Goal: Task Accomplishment & Management: Use online tool/utility

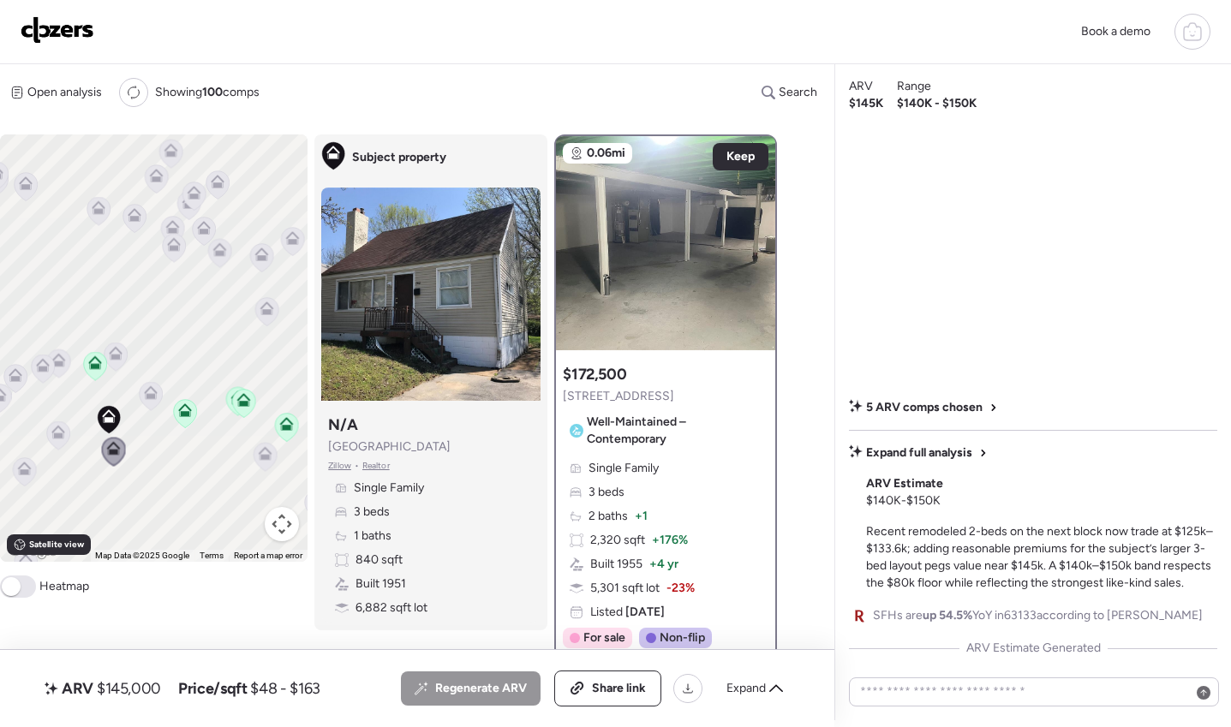
click at [1187, 33] on icon at bounding box center [1192, 31] width 21 height 21
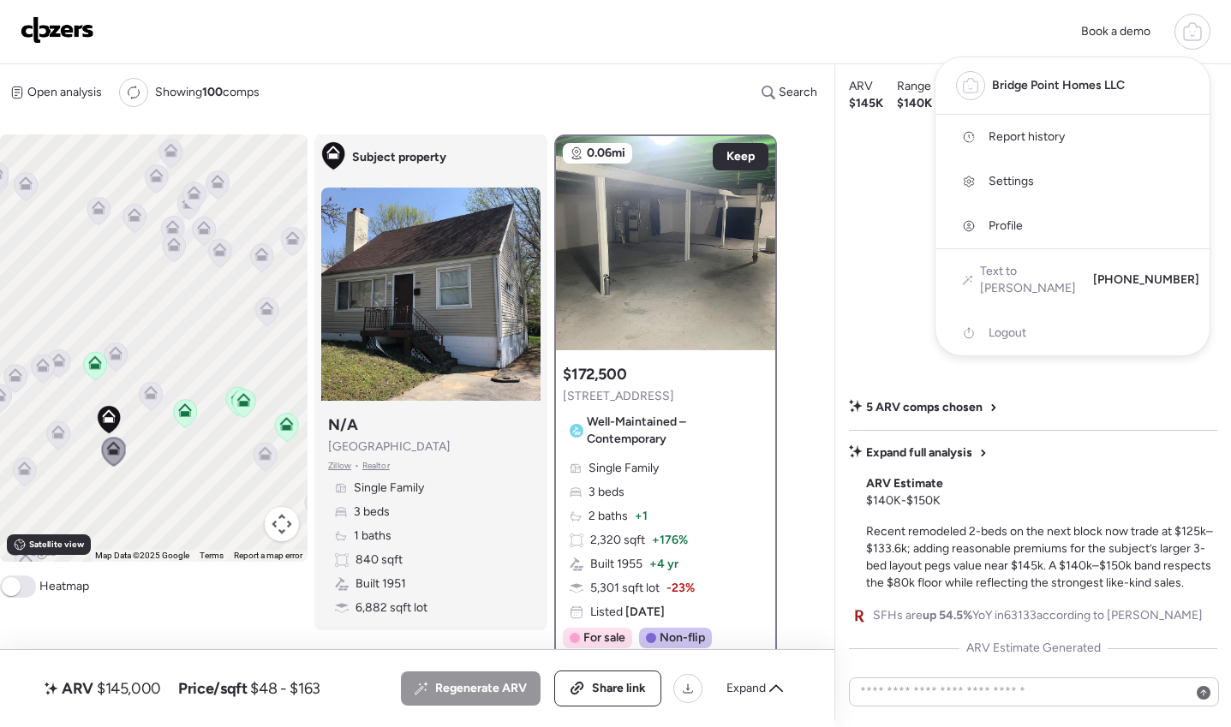
click at [1034, 129] on span "Report history" at bounding box center [1027, 136] width 76 height 17
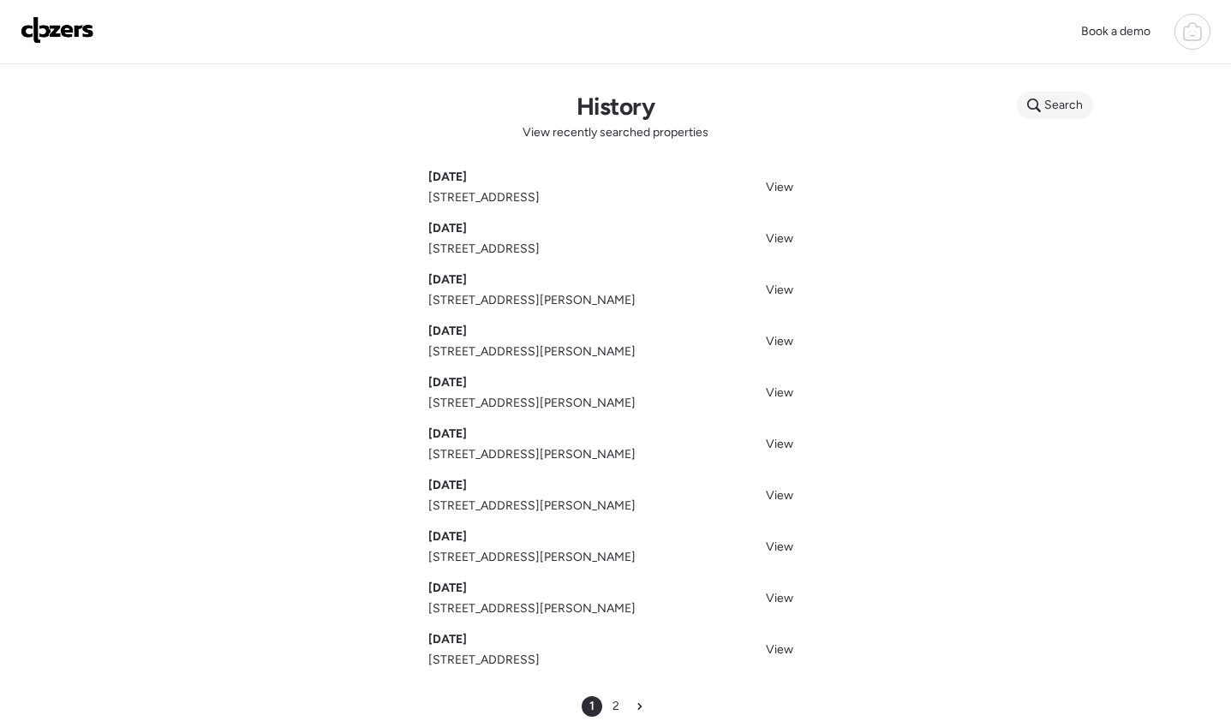
click at [1039, 109] on icon at bounding box center [1034, 106] width 14 height 14
click at [1042, 110] on input "text" at bounding box center [1088, 108] width 127 height 24
drag, startPoint x: 510, startPoint y: 96, endPoint x: 305, endPoint y: 89, distance: 204.8
click at [501, 98] on div "History View recently searched properties Aug 18, 2025 1512 Bradford Ave, Saint…" at bounding box center [615, 404] width 1199 height 680
click at [85, 43] on img at bounding box center [58, 29] width 74 height 27
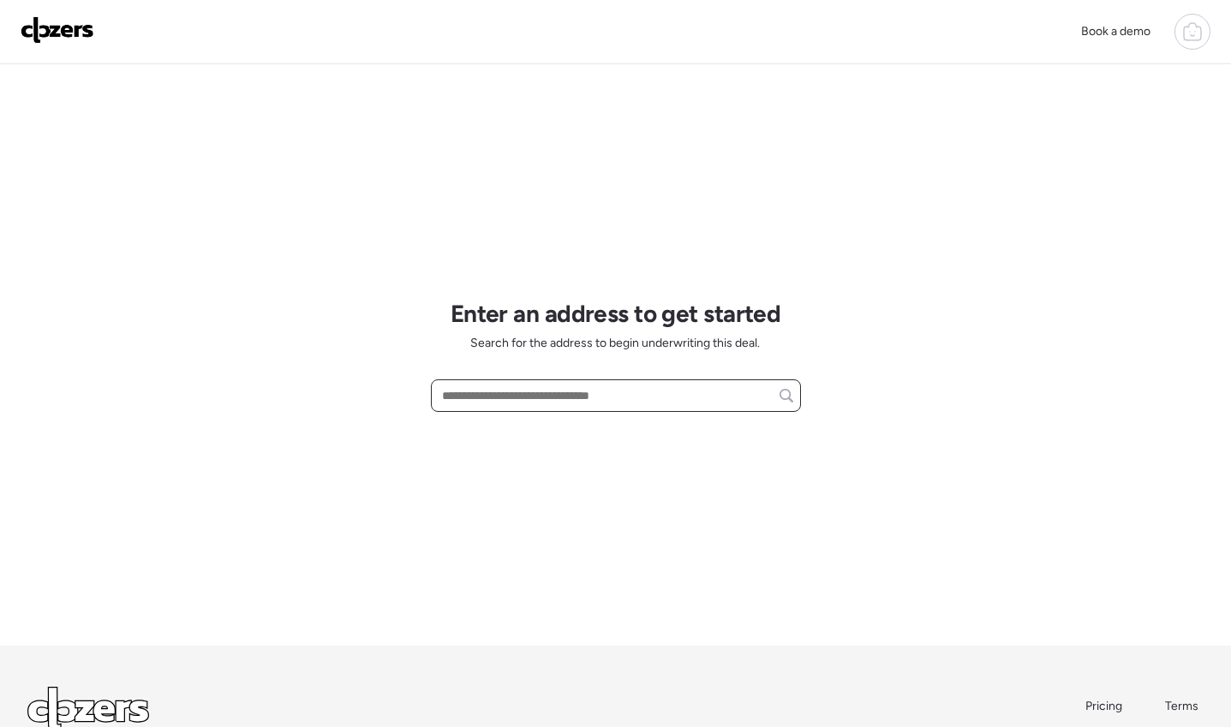
click at [525, 403] on input "text" at bounding box center [616, 396] width 355 height 24
paste input "**********"
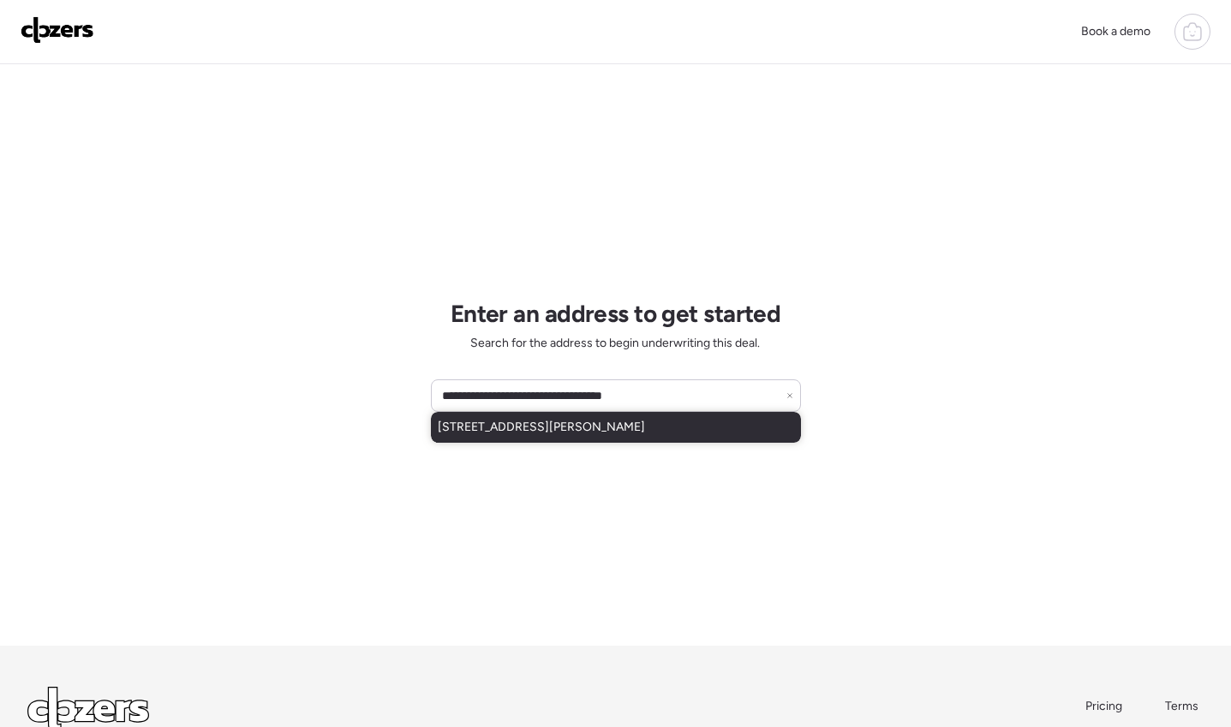
click at [551, 422] on span "9009 Gedde Ave, Saint Louis, MO, 63134" at bounding box center [541, 427] width 207 height 17
type input "**********"
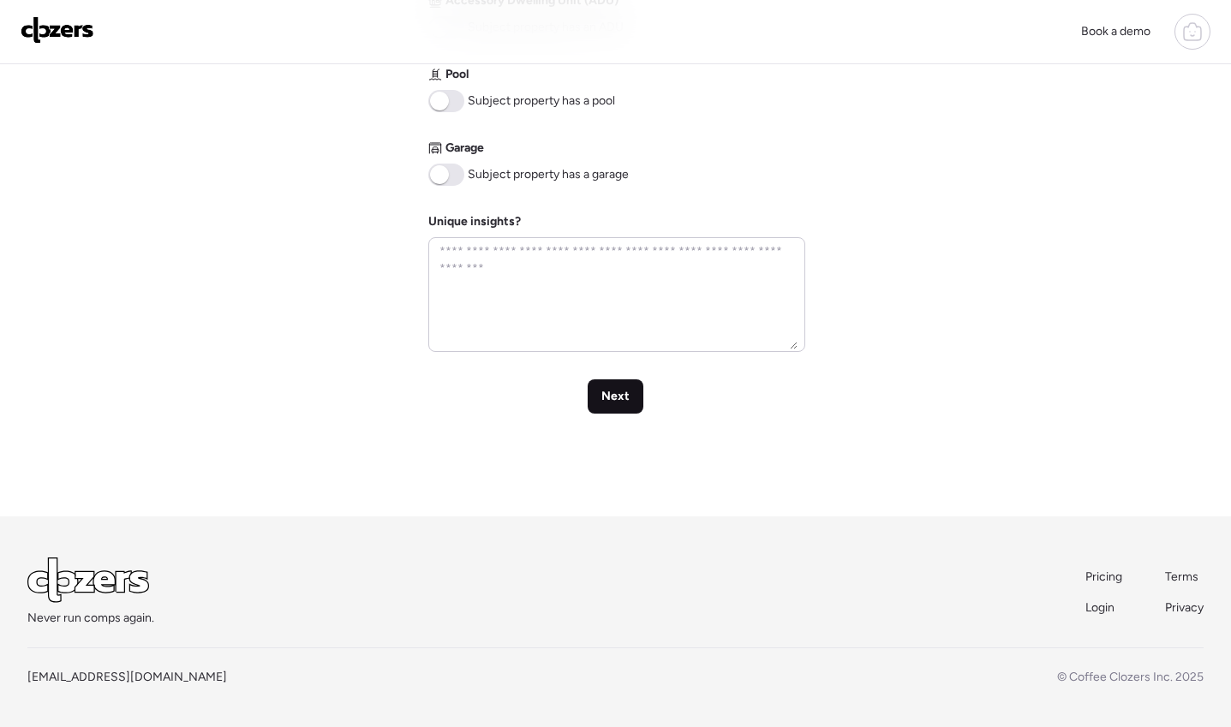
click at [596, 391] on div "Next" at bounding box center [616, 396] width 56 height 34
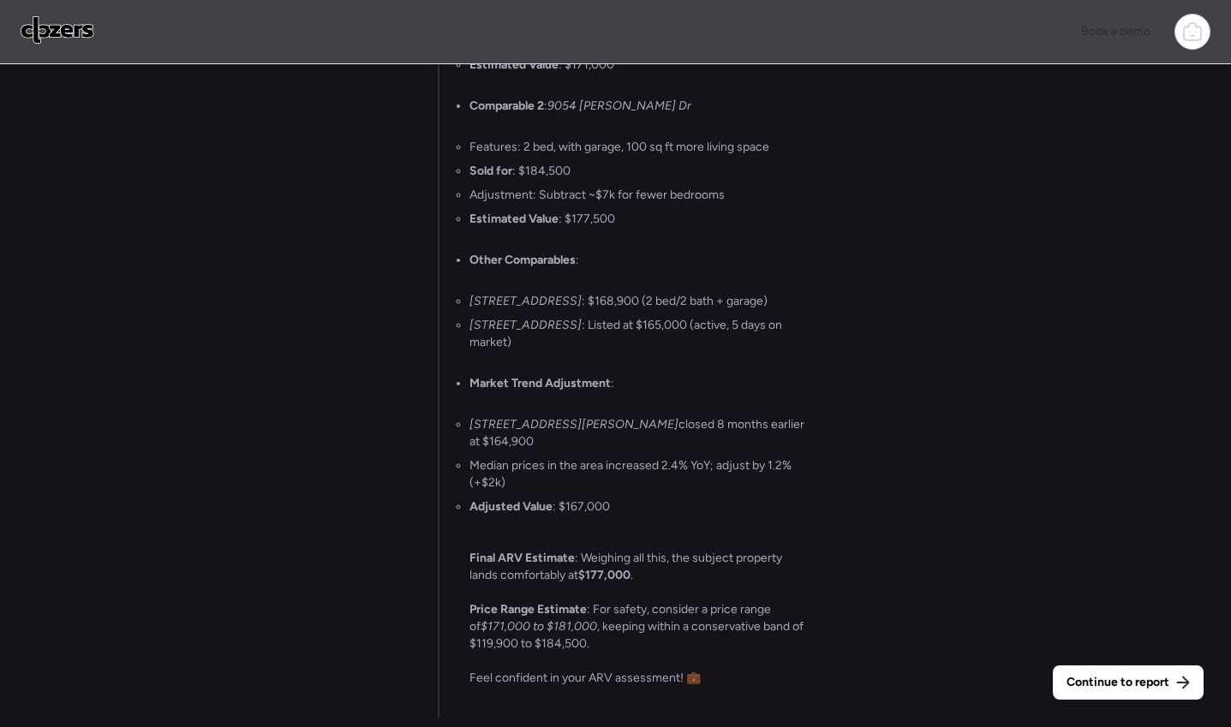
click at [1078, 642] on div "Continue to report Gathering all comps... I found 100 possible comps near 9009 …" at bounding box center [615, 397] width 1231 height 667
click at [1098, 666] on div "Continue to report" at bounding box center [1128, 683] width 151 height 34
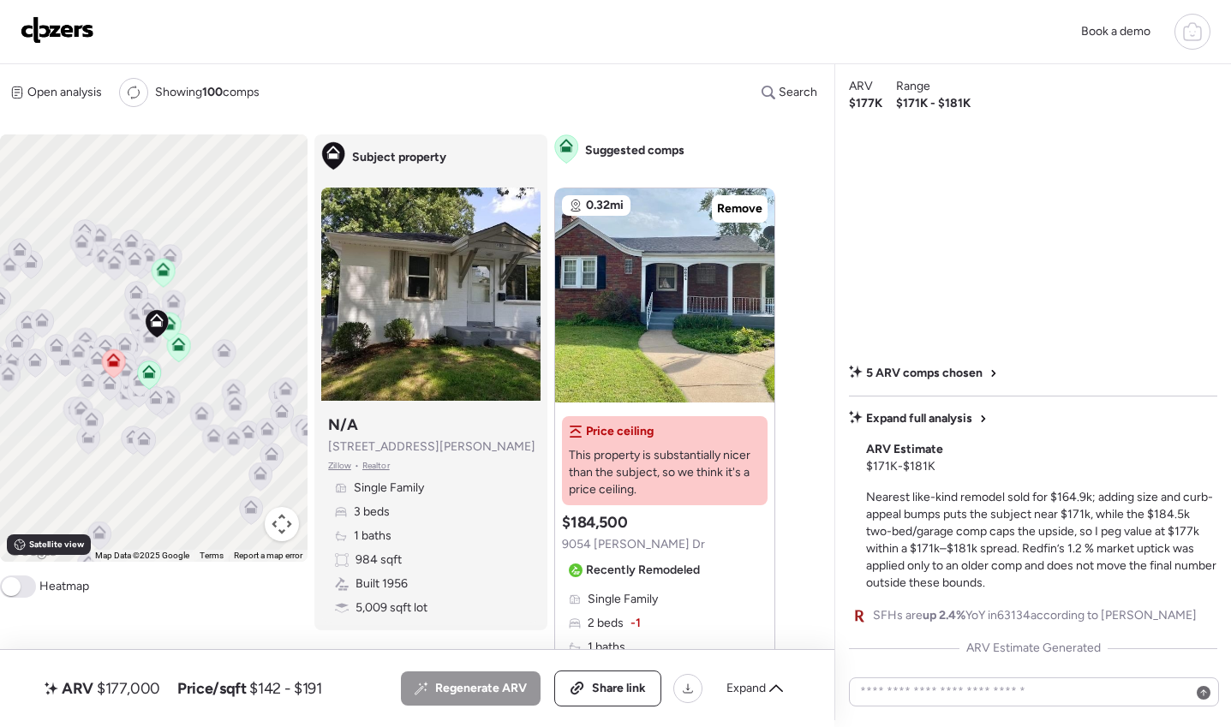
drag, startPoint x: 206, startPoint y: 422, endPoint x: 211, endPoint y: 409, distance: 14.4
click at [211, 409] on icon at bounding box center [201, 417] width 23 height 28
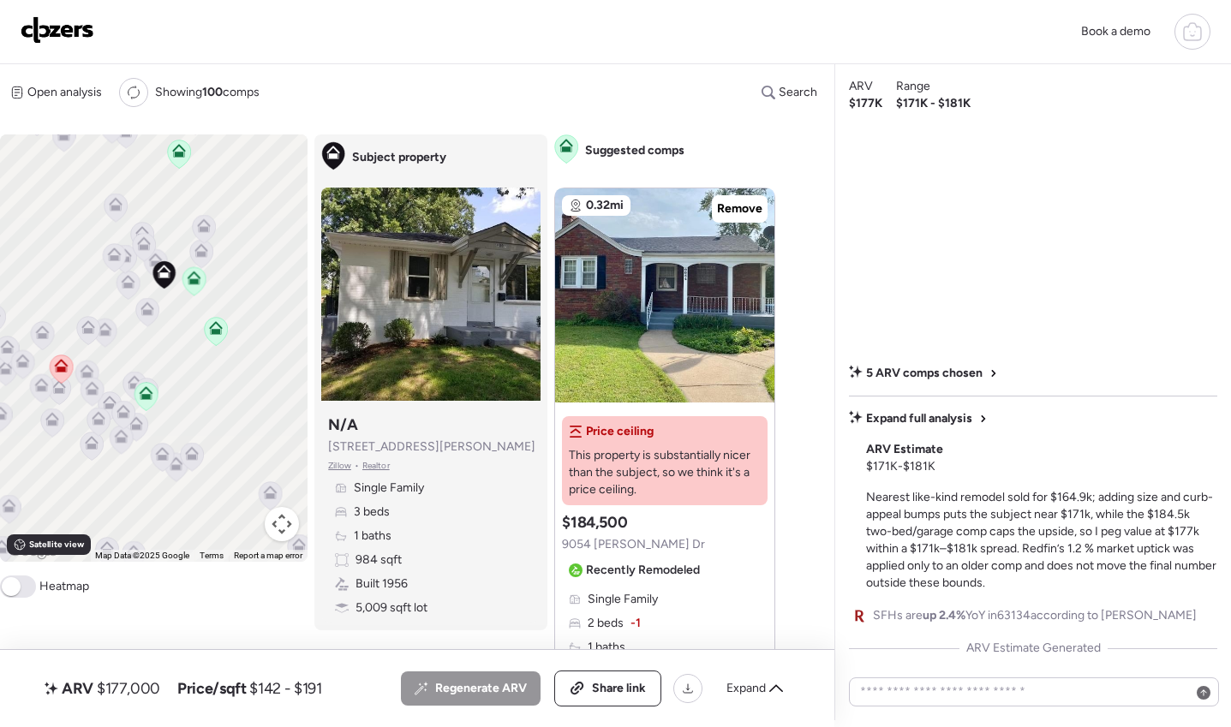
drag, startPoint x: 191, startPoint y: 387, endPoint x: 190, endPoint y: 340, distance: 47.1
click at [258, 435] on div "To activate drag with keyboard, press Alt + Enter. Once in keyboard drag state,…" at bounding box center [154, 347] width 308 height 427
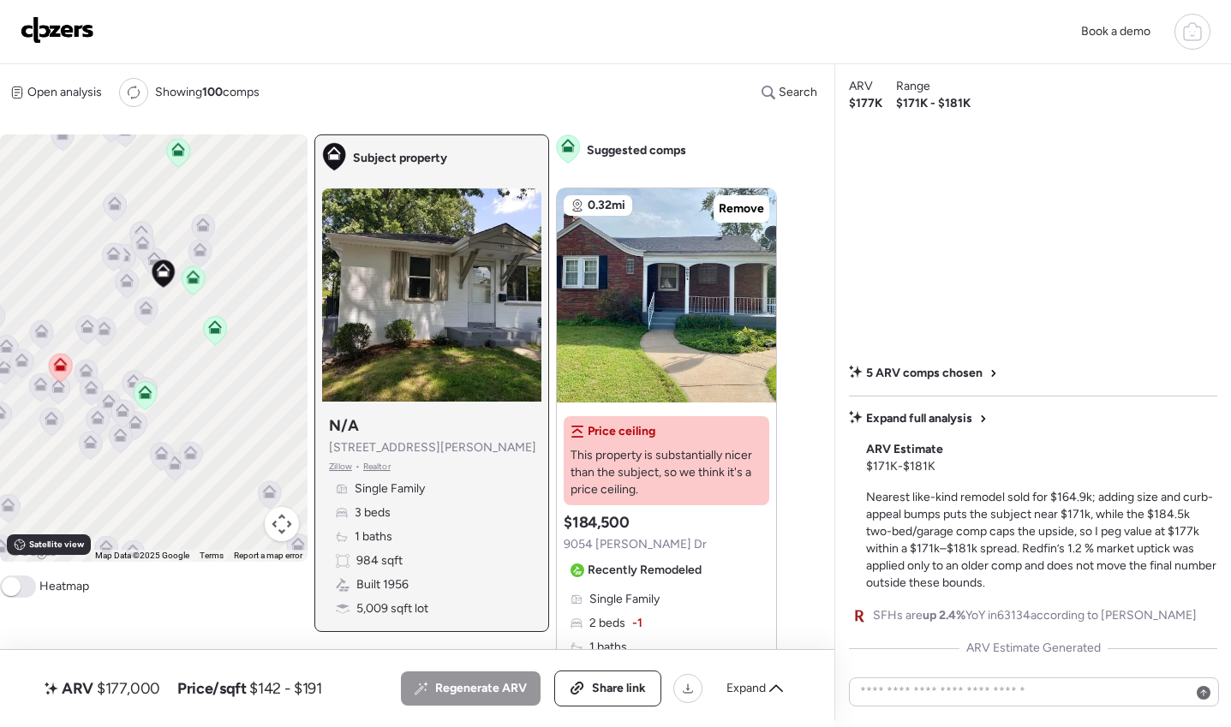
click at [164, 274] on icon at bounding box center [163, 273] width 11 height 5
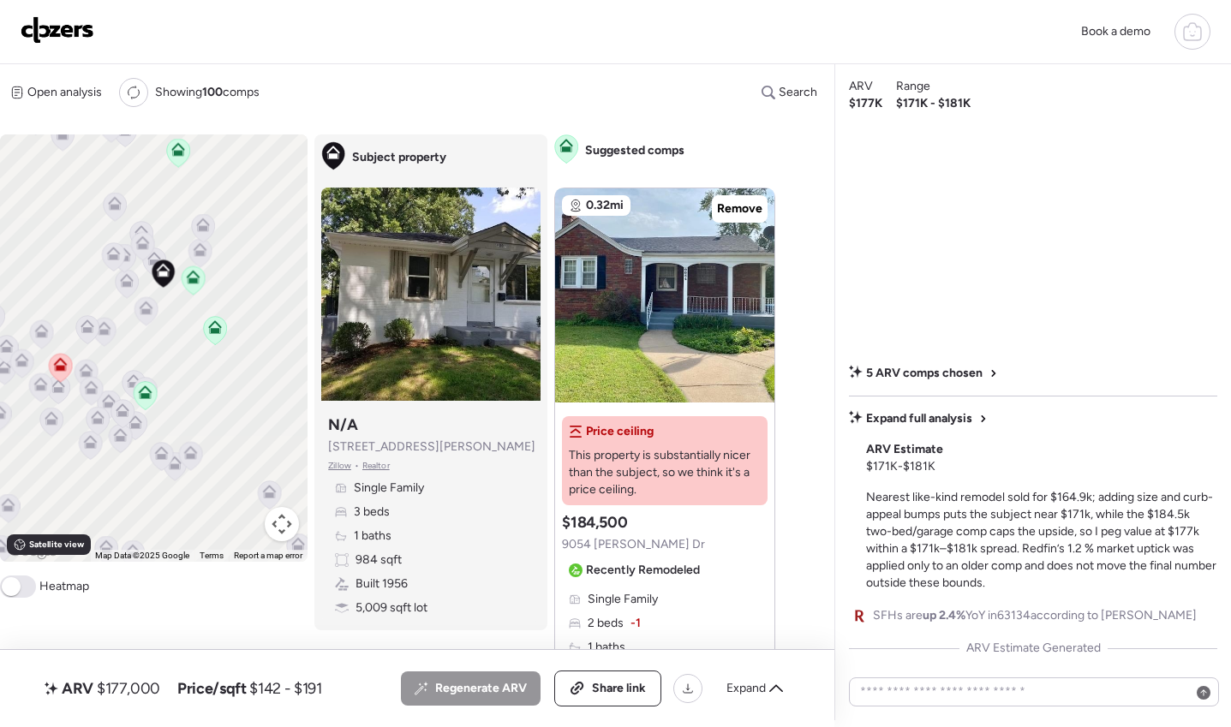
click at [194, 278] on icon at bounding box center [193, 277] width 14 height 14
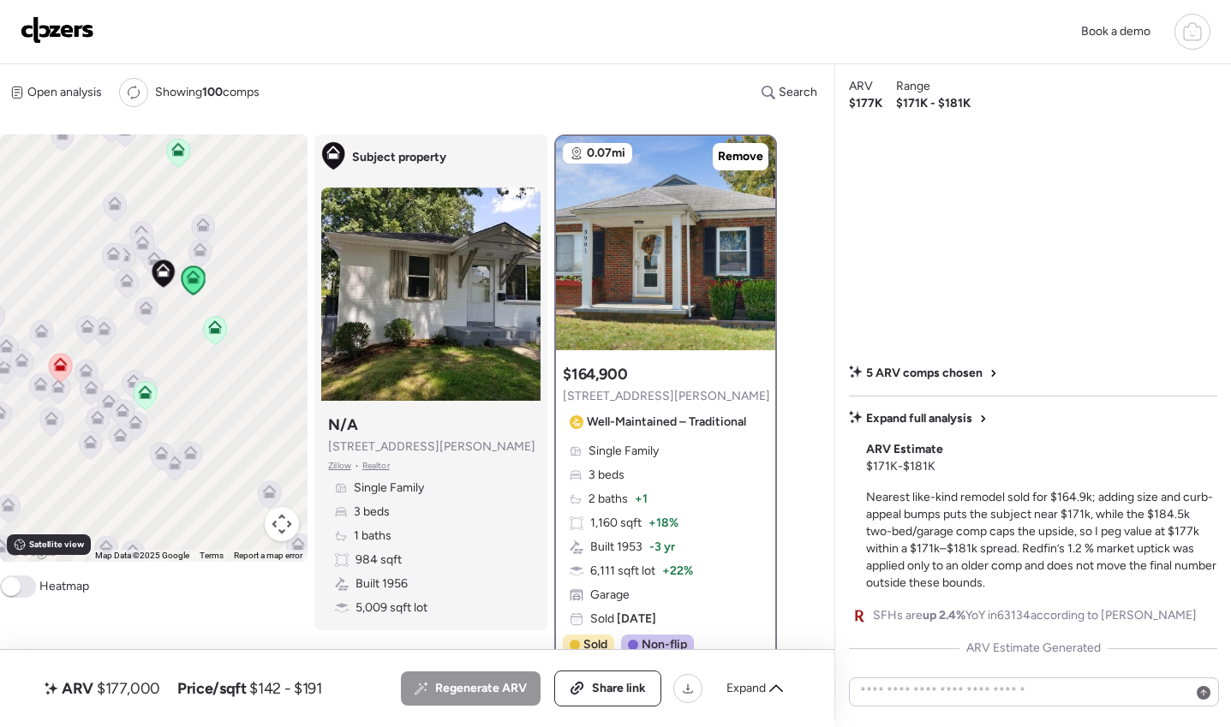
click at [217, 334] on icon at bounding box center [215, 327] width 14 height 14
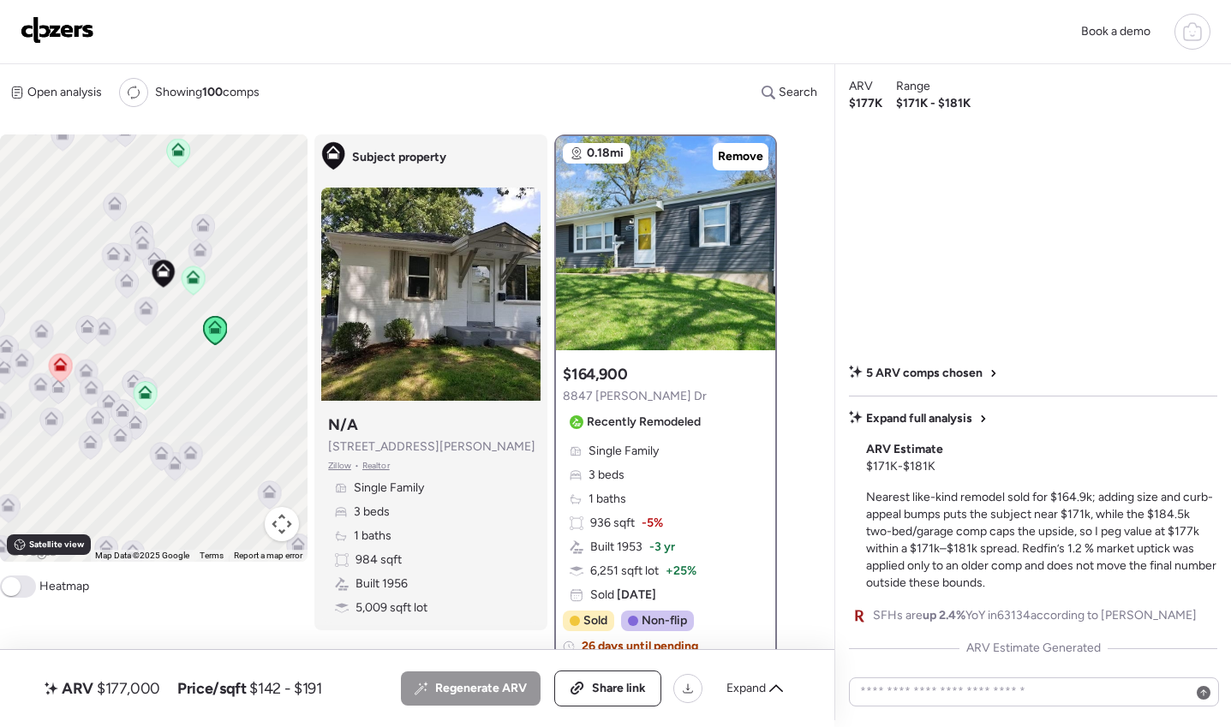
click at [152, 311] on icon at bounding box center [146, 308] width 14 height 14
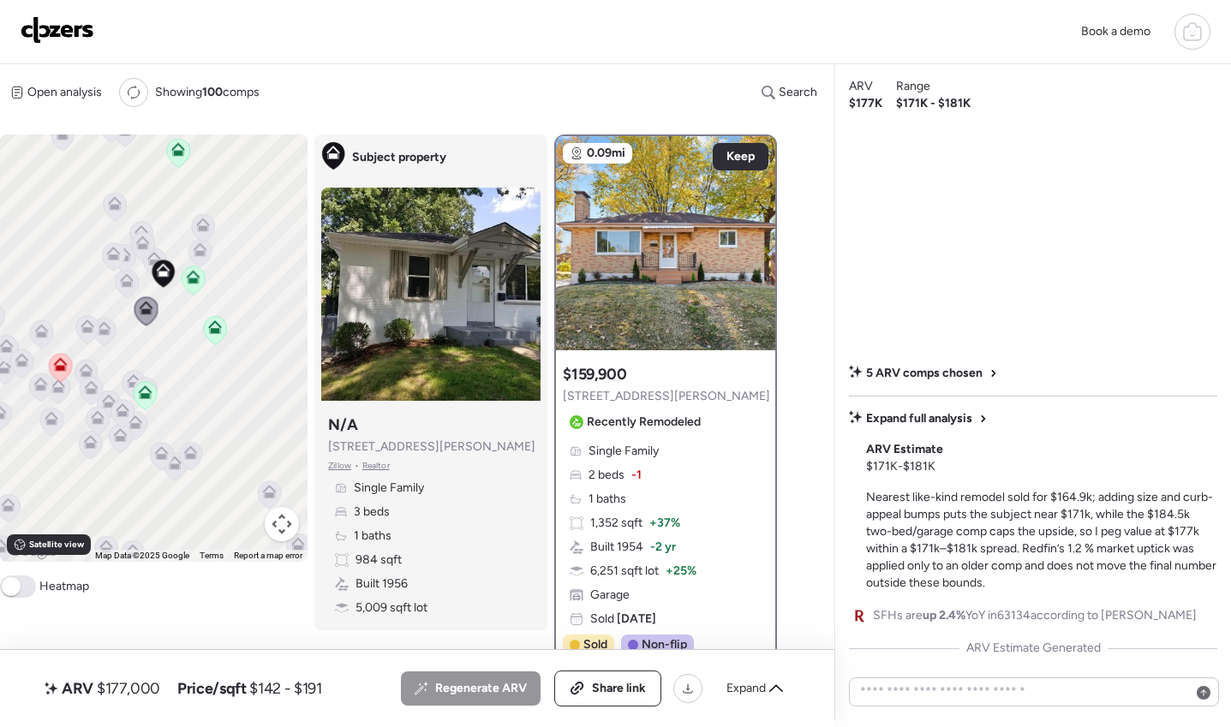
click at [204, 255] on icon at bounding box center [200, 249] width 14 height 14
